Goal: Task Accomplishment & Management: Manage account settings

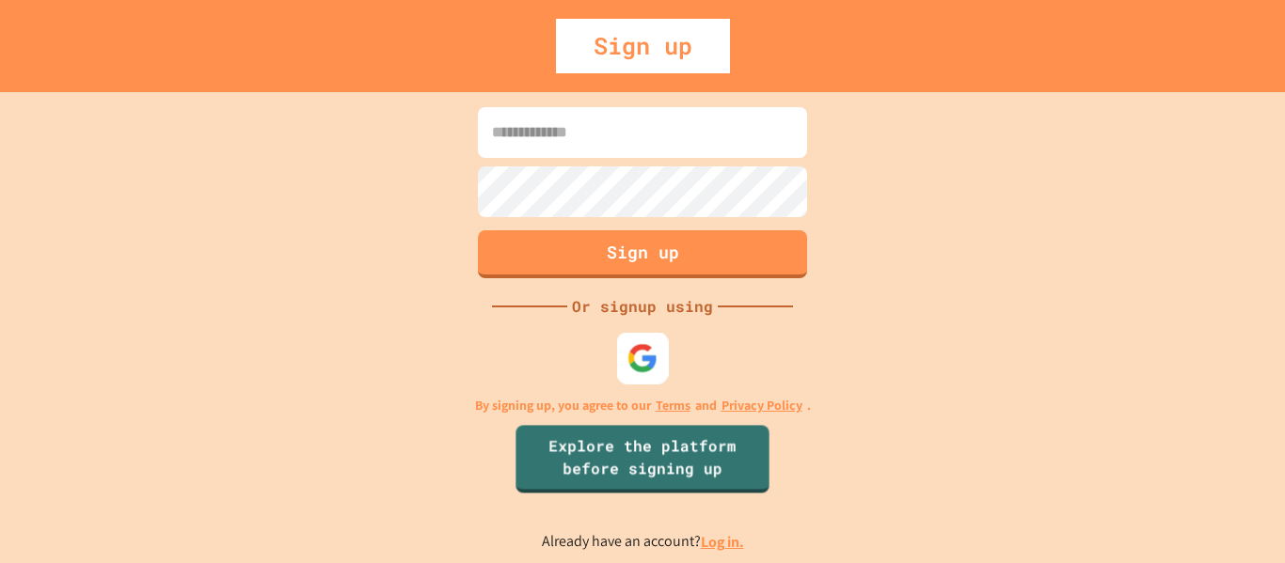
click at [637, 368] on img at bounding box center [642, 357] width 31 height 31
click at [636, 355] on img at bounding box center [642, 358] width 30 height 30
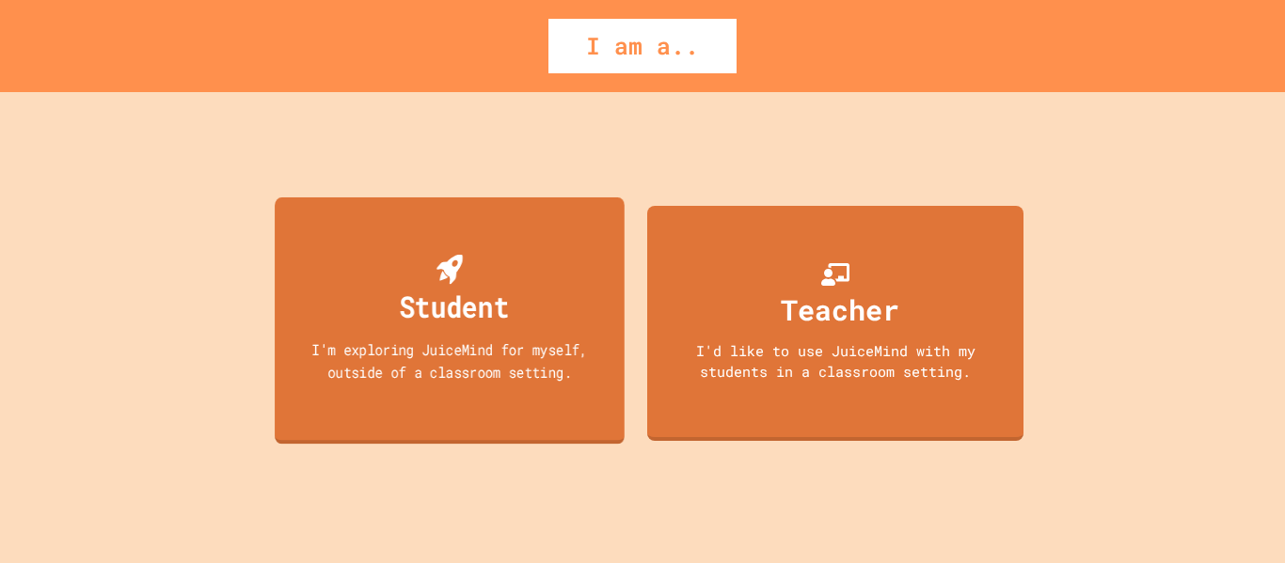
click at [539, 373] on div "I'm exploring JuiceMind for myself, outside of a classroom setting." at bounding box center [449, 361] width 315 height 44
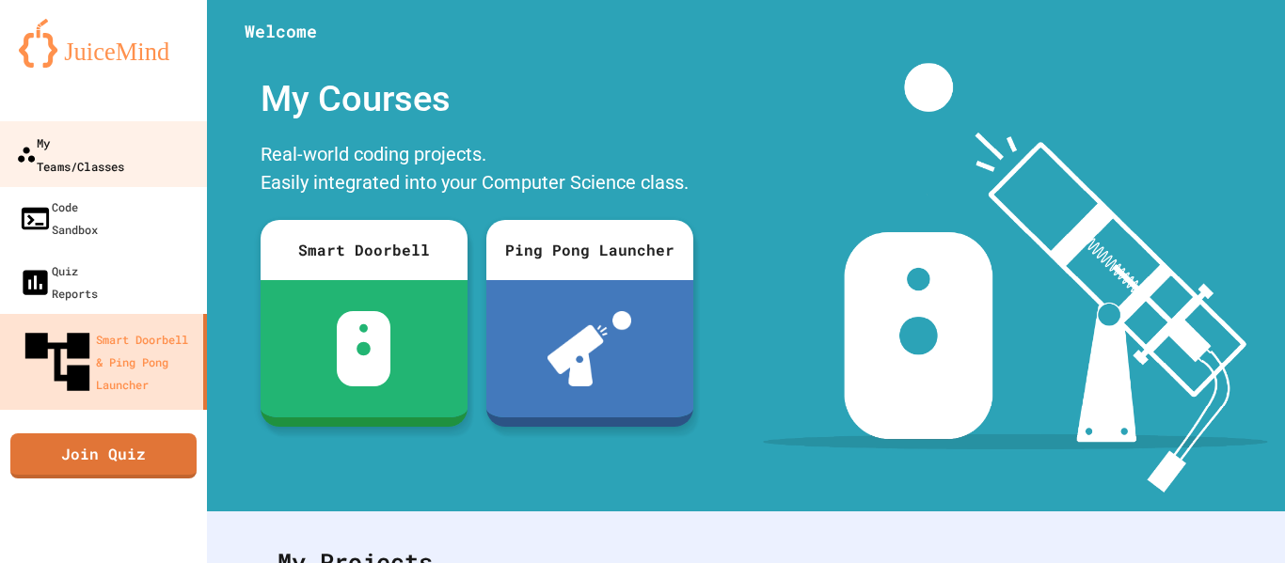
click at [123, 146] on div "My Teams/Classes" at bounding box center [70, 154] width 108 height 46
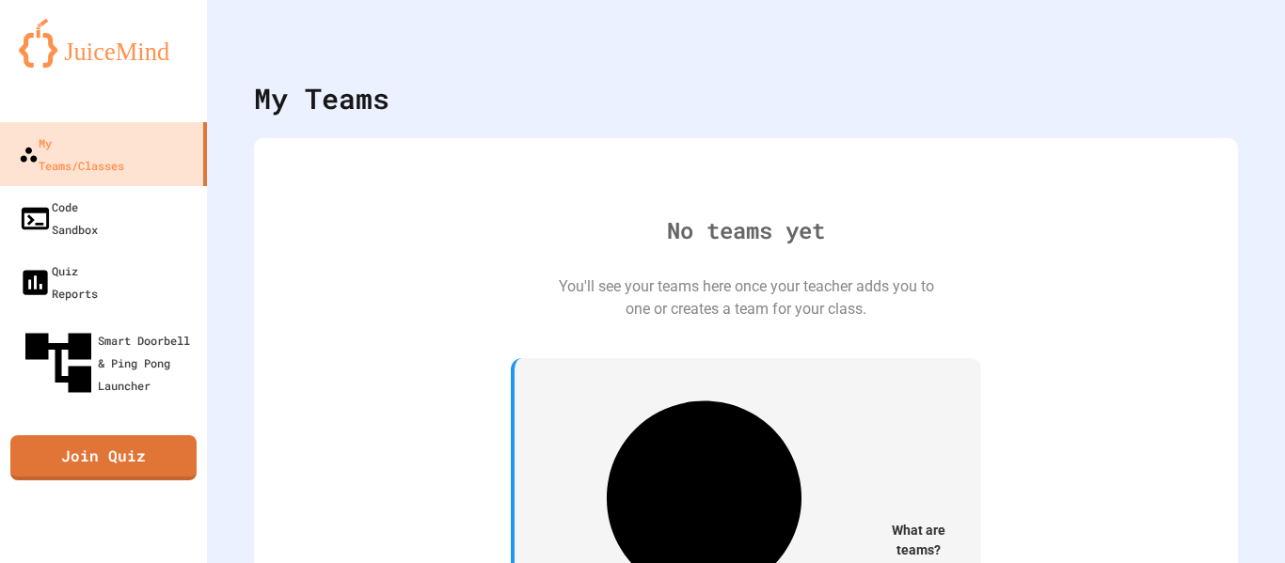
scroll to position [4, 0]
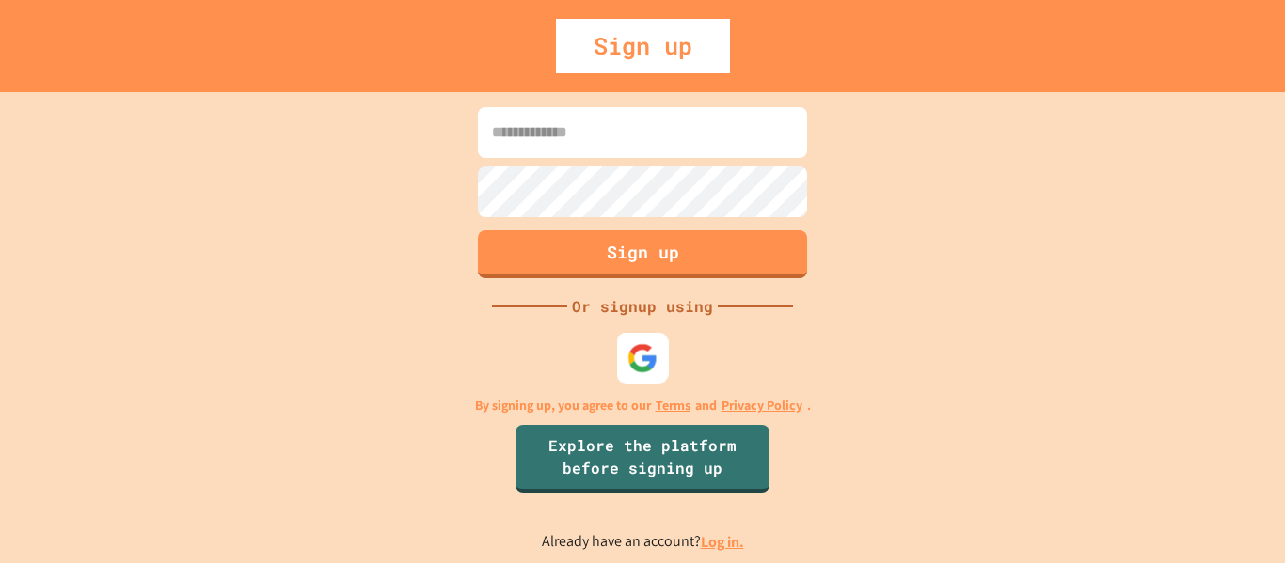
click at [640, 372] on img at bounding box center [642, 357] width 31 height 31
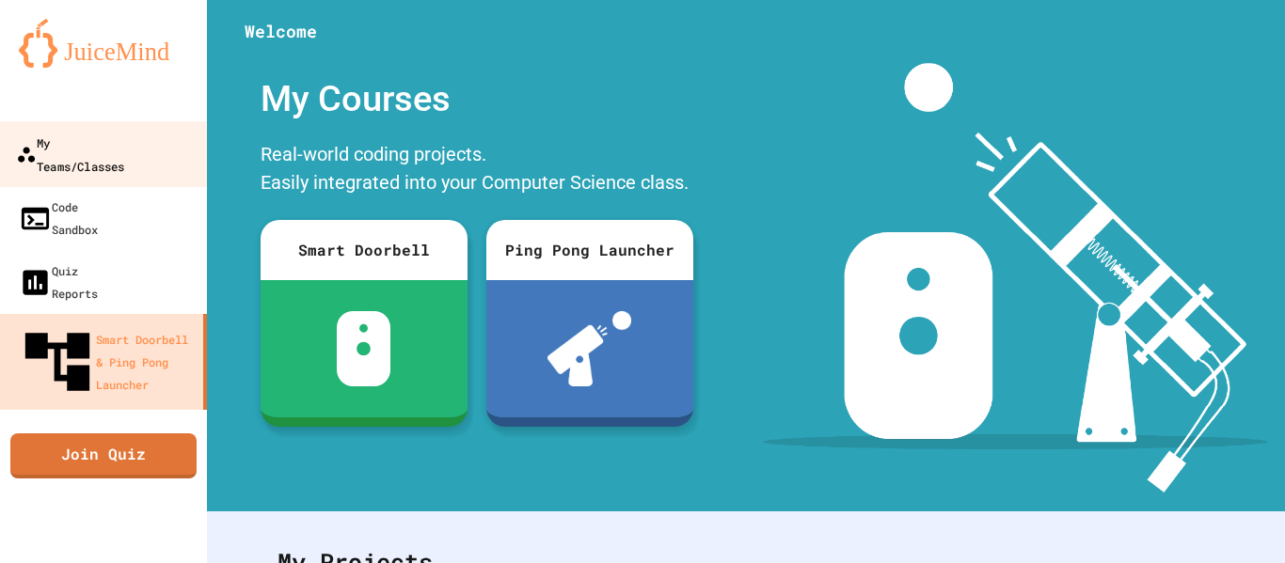
click at [81, 142] on div "My Teams/Classes" at bounding box center [70, 154] width 108 height 46
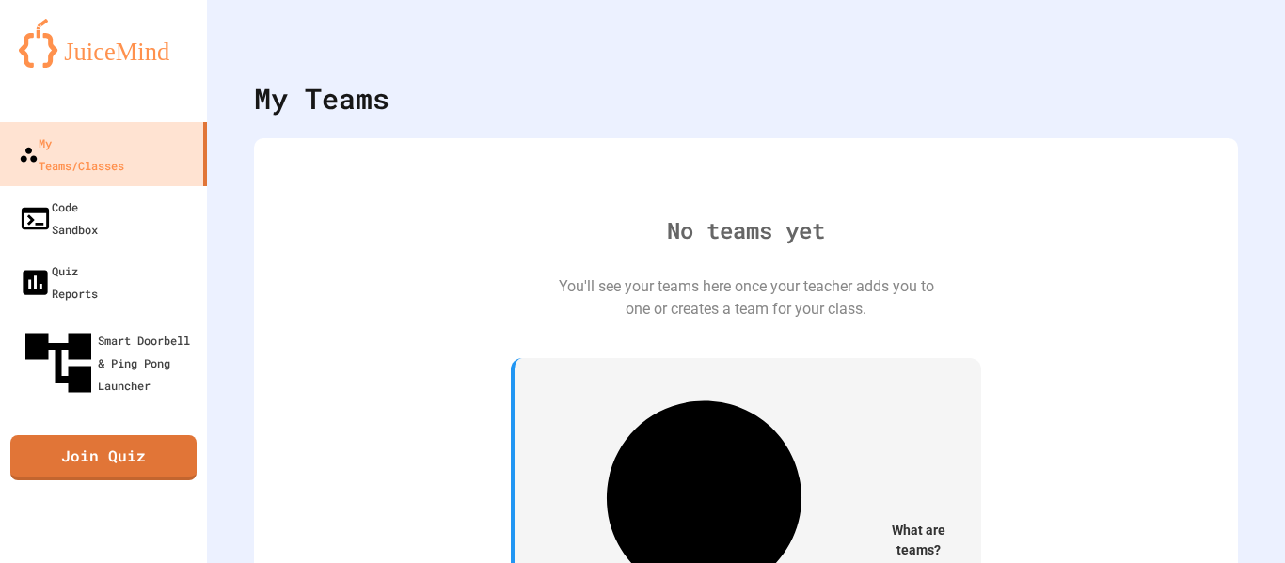
scroll to position [4, 0]
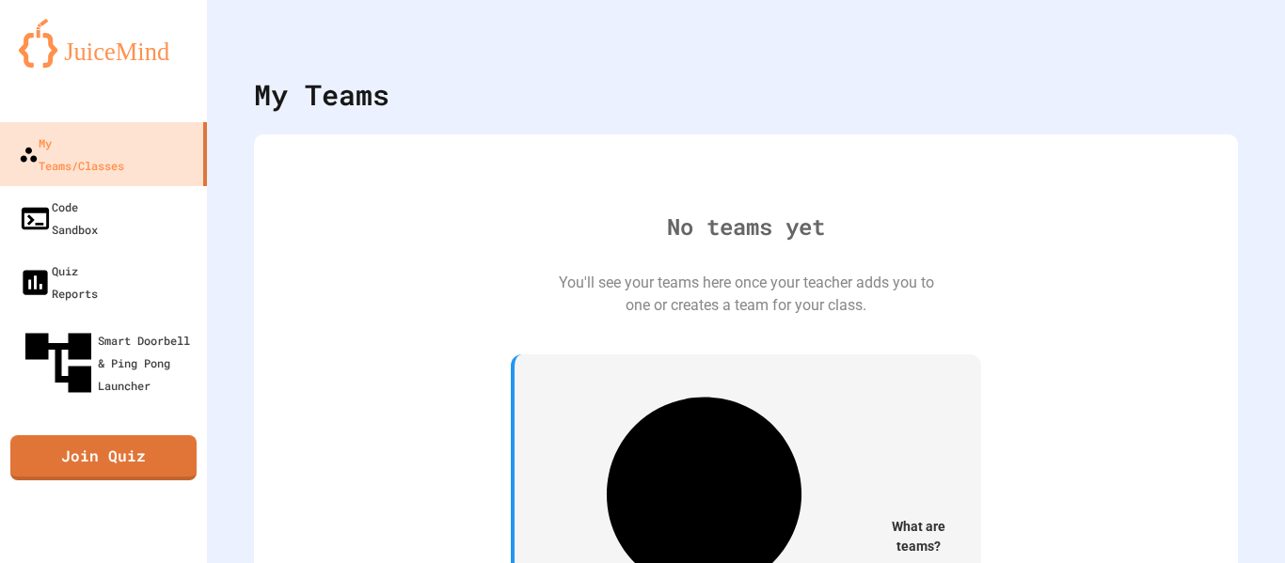
click at [878, 517] on span "What are teams?" at bounding box center [918, 536] width 80 height 39
click at [1228, 42] on div "My Account" at bounding box center [1228, 42] width 0 height 0
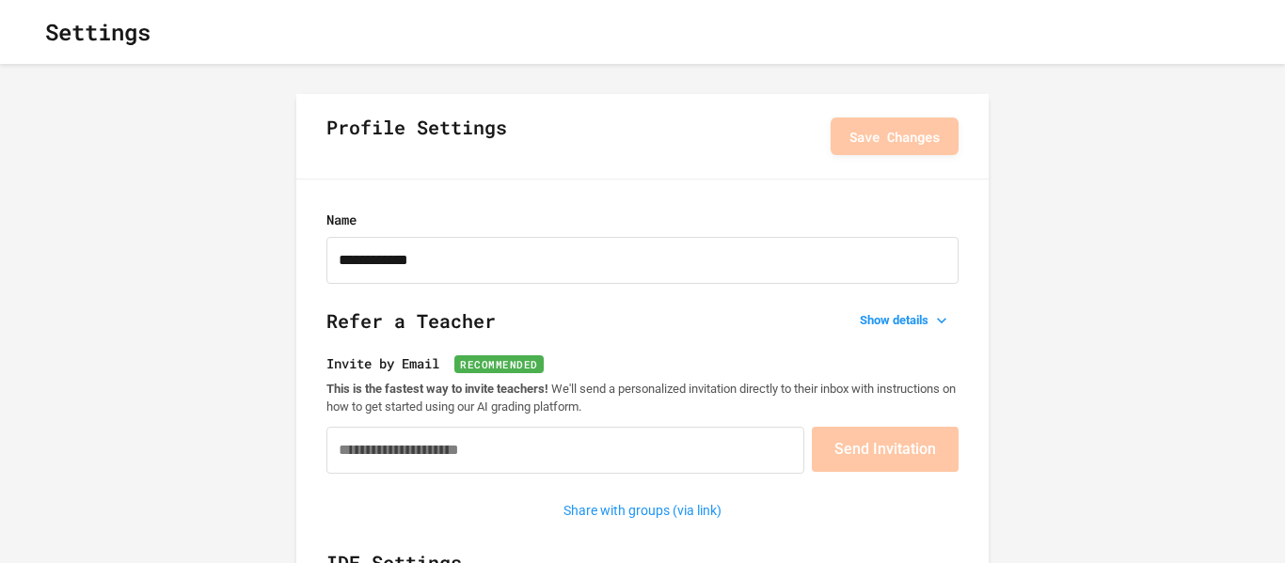
type input "**********"
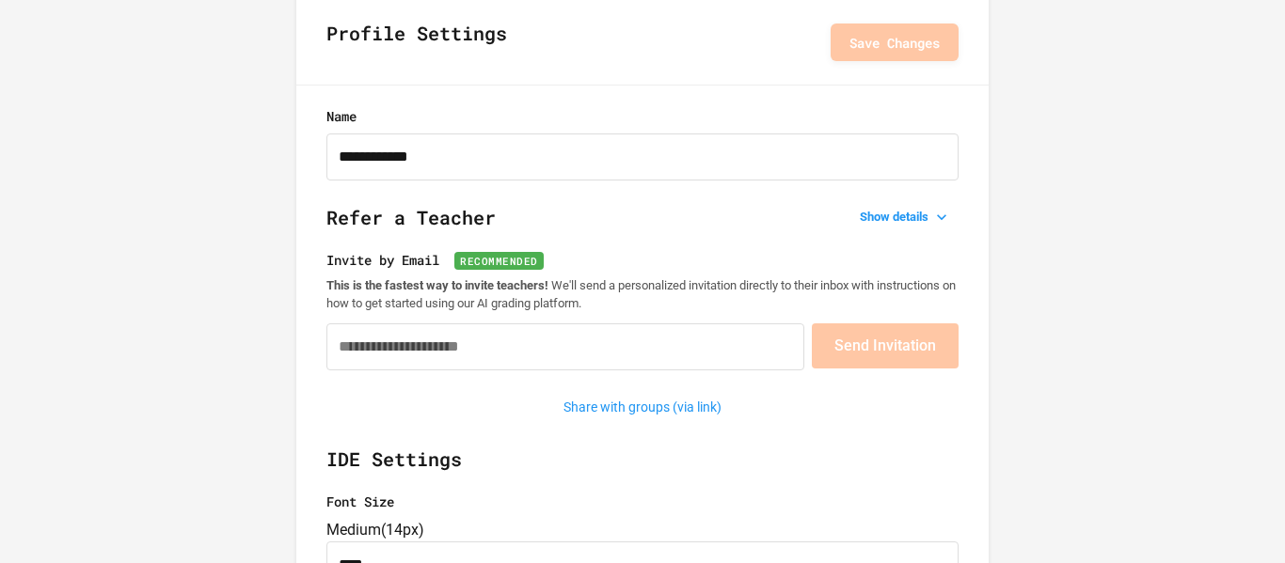
scroll to position [79, 0]
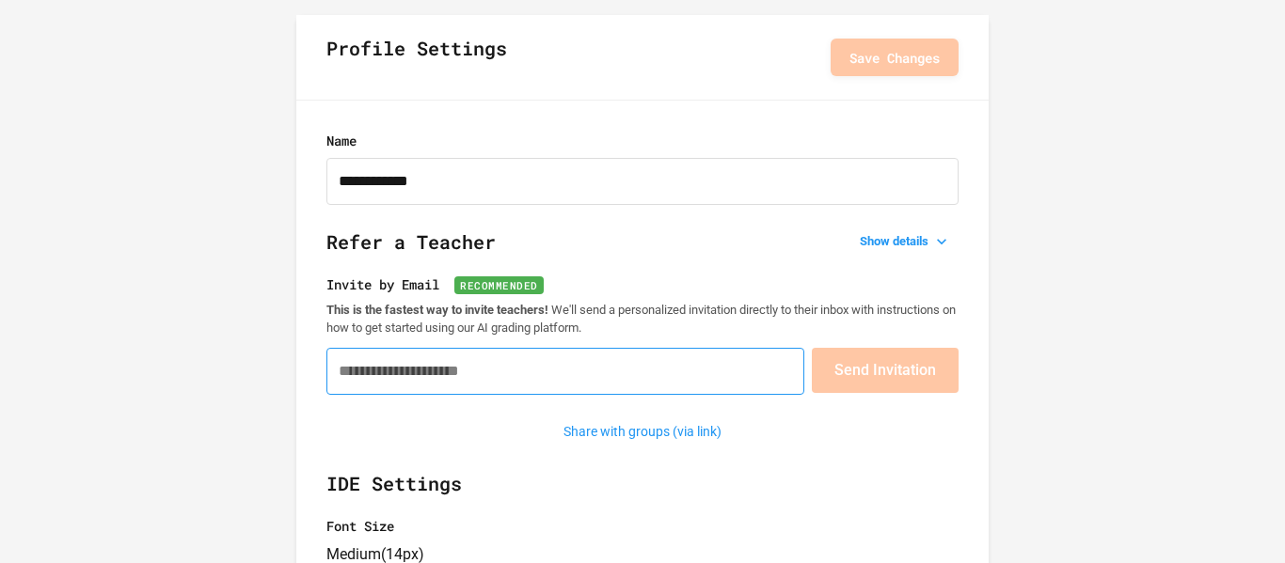
click at [749, 375] on input "Invite by Email Recommended" at bounding box center [565, 371] width 478 height 47
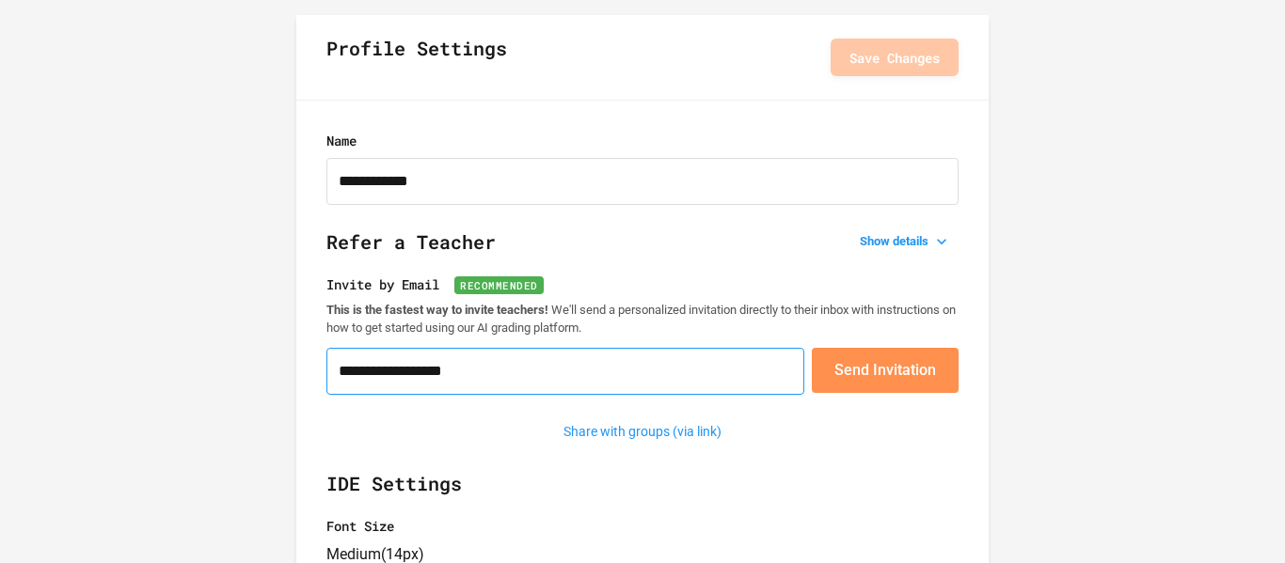
type input "**********"
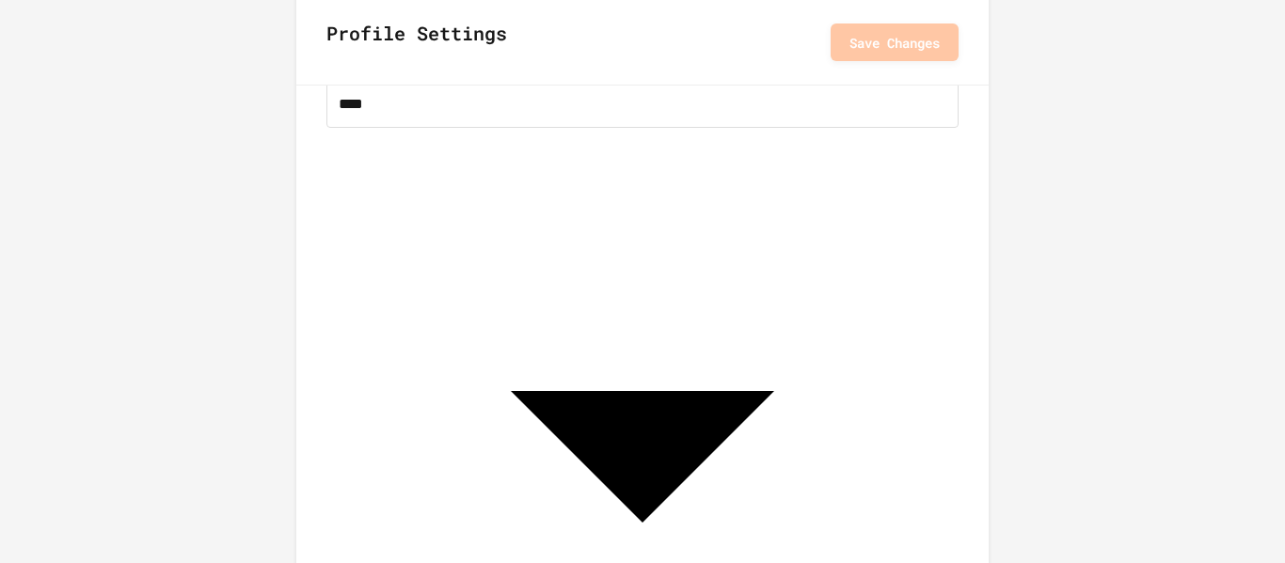
scroll to position [0, 0]
